Goal: Obtain resource: Obtain resource

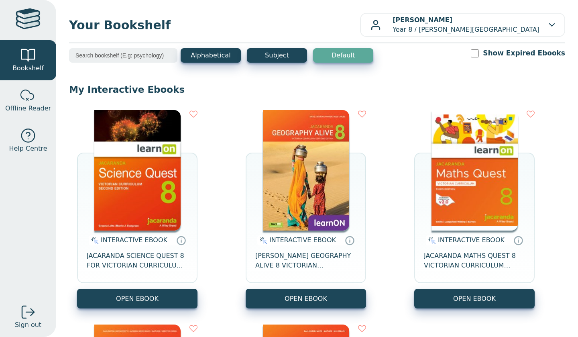
click at [146, 172] on img at bounding box center [137, 170] width 86 height 120
